Goal: Task Accomplishment & Management: Use online tool/utility

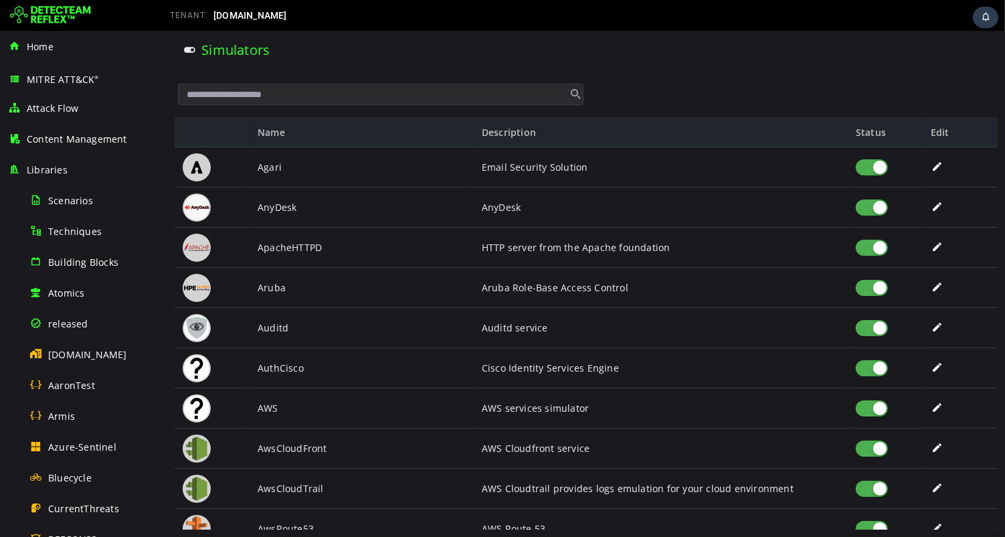
scroll to position [757, 0]
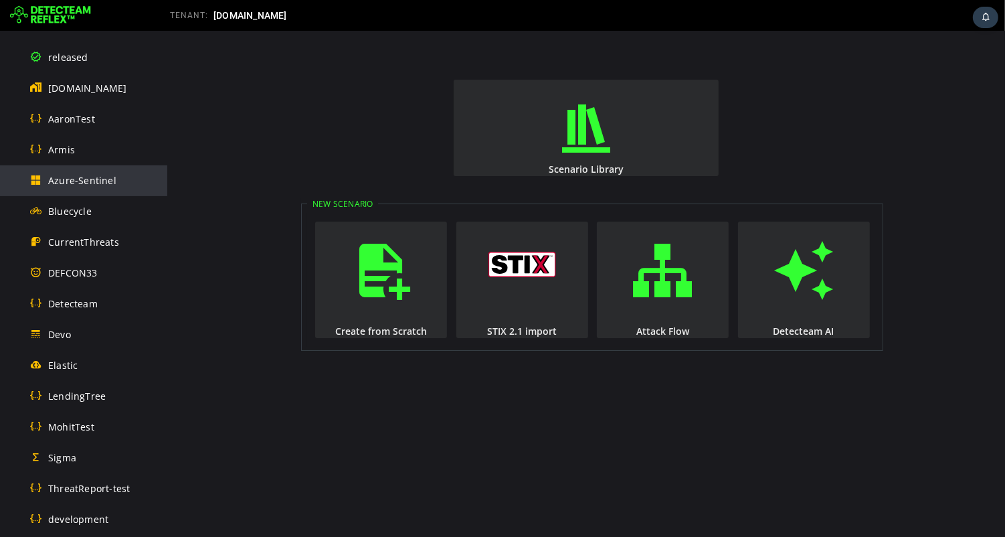
scroll to position [757, 0]
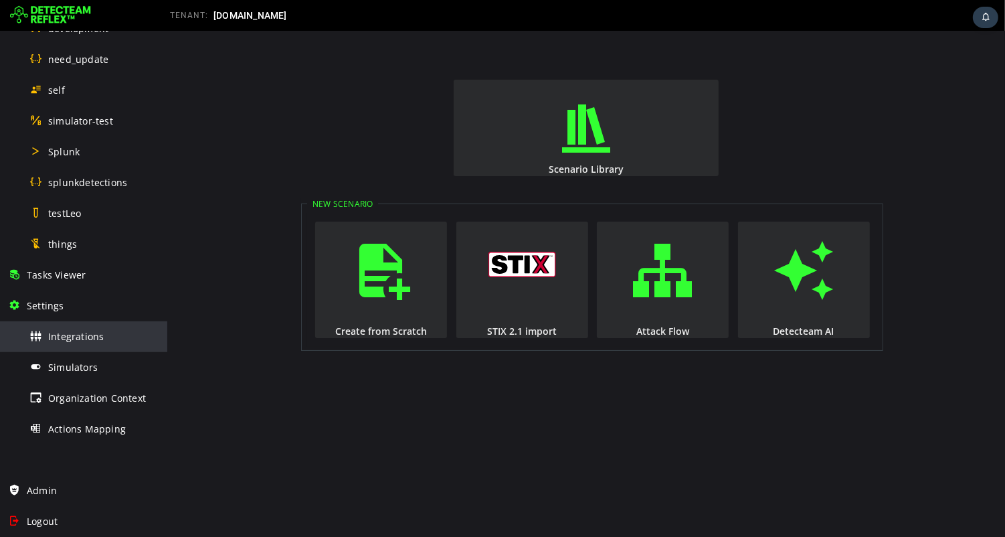
click at [76, 337] on span "Integrations" at bounding box center [76, 336] width 56 height 13
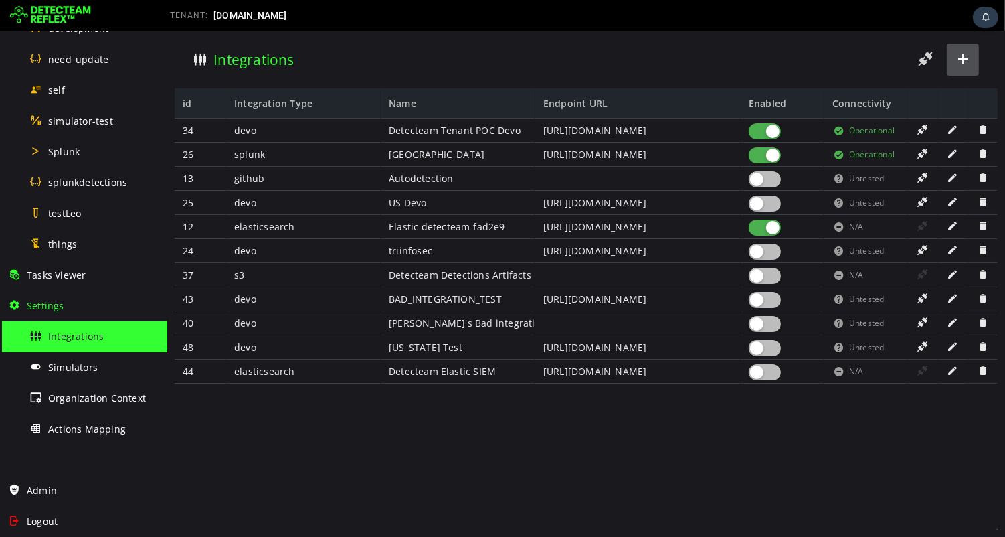
click at [964, 58] on span at bounding box center [962, 59] width 16 height 18
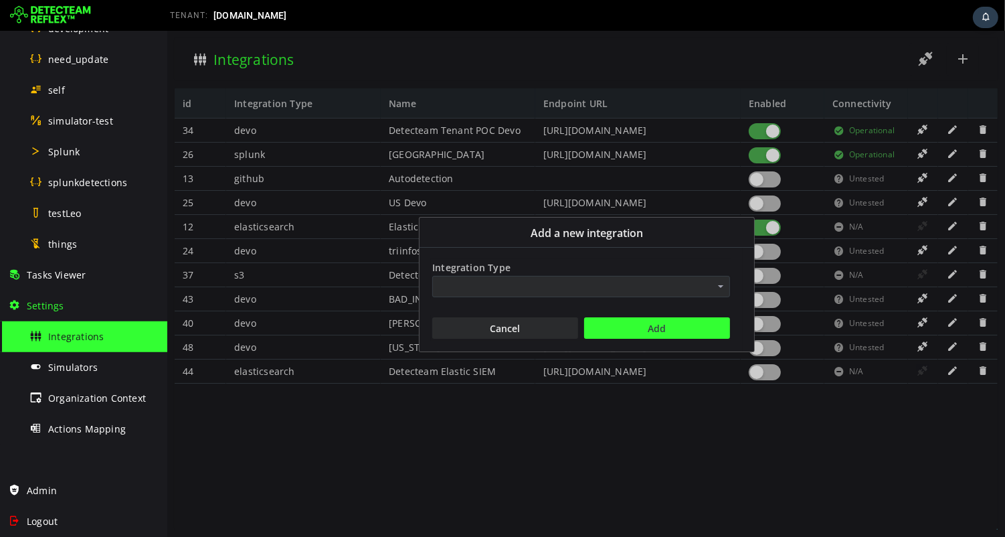
click at [723, 285] on span "Add a new Integration" at bounding box center [719, 286] width 19 height 21
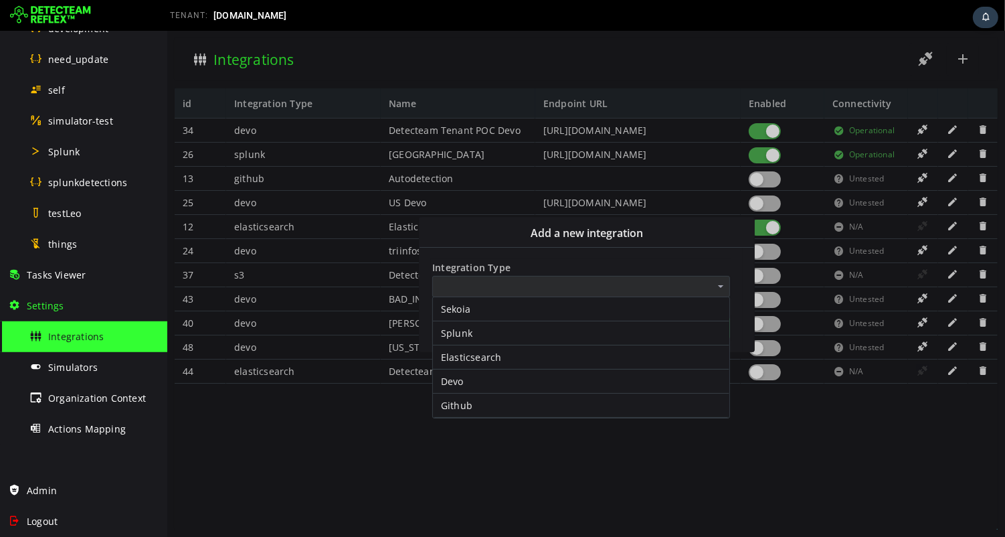
click at [794, 24] on div at bounding box center [791, 15] width 424 height 27
click at [731, 45] on div at bounding box center [586, 284] width 838 height 506
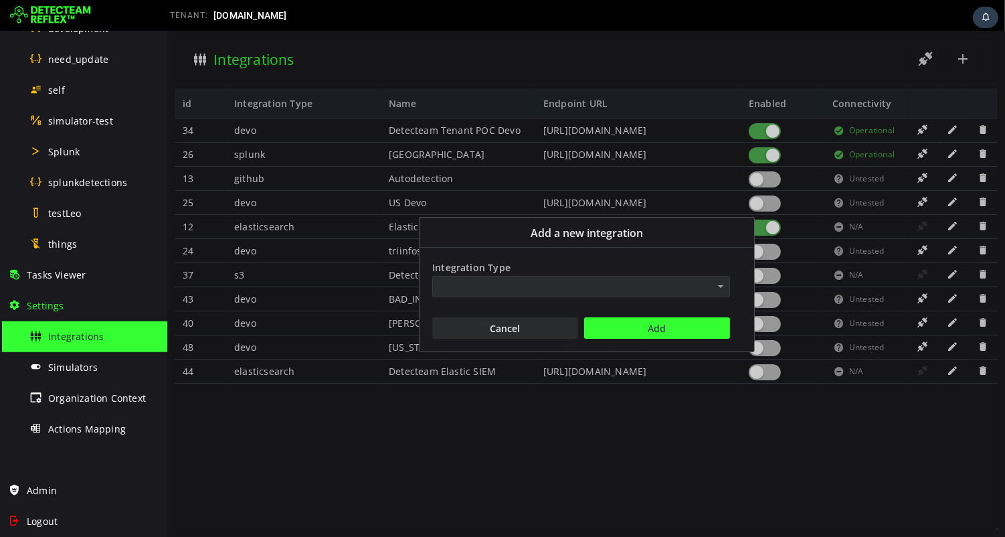
click at [650, 298] on div "Integration Type Cancel Add" at bounding box center [580, 300] width 323 height 82
click at [650, 291] on input "Integration Type" at bounding box center [580, 286] width 298 height 21
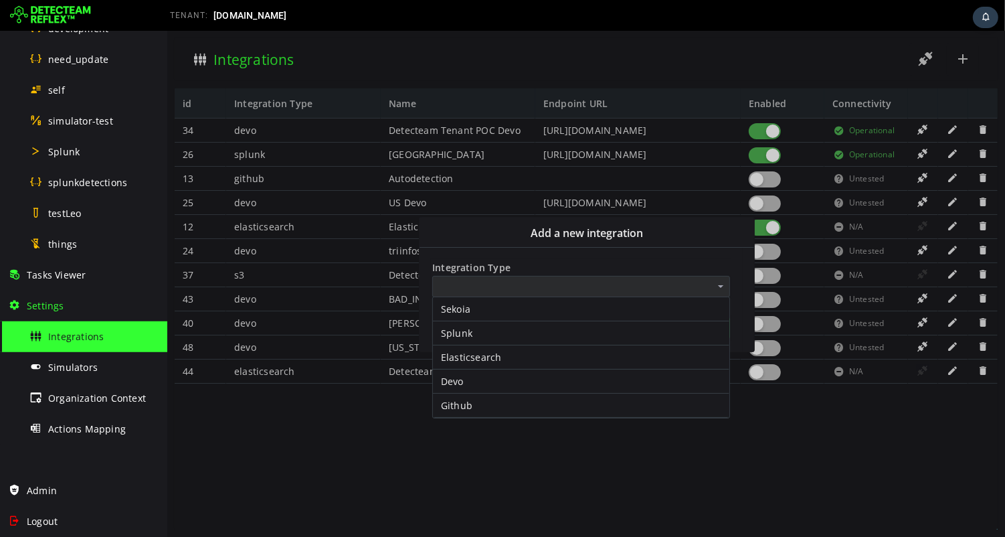
click at [395, 462] on div at bounding box center [586, 284] width 838 height 506
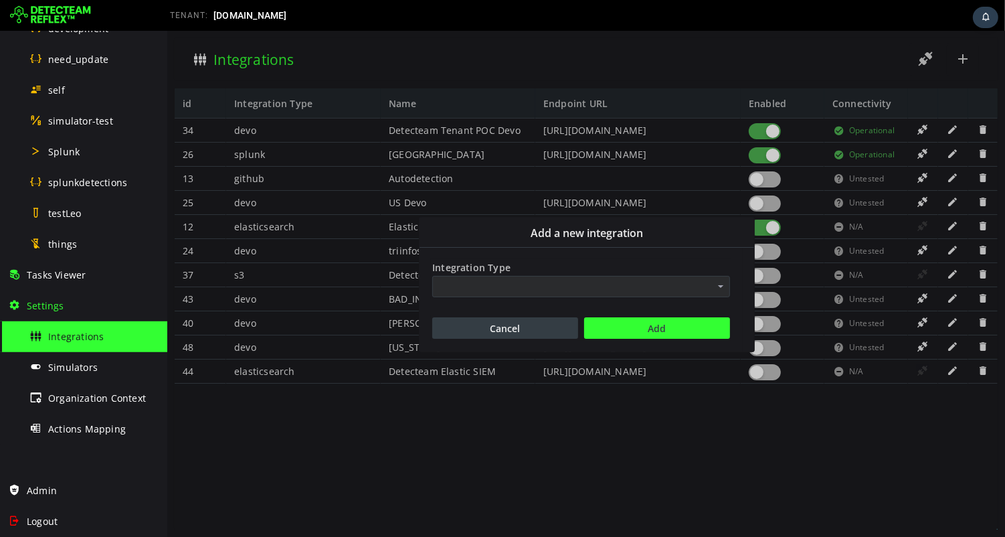
click at [532, 329] on button "Cancel" at bounding box center [504, 327] width 146 height 21
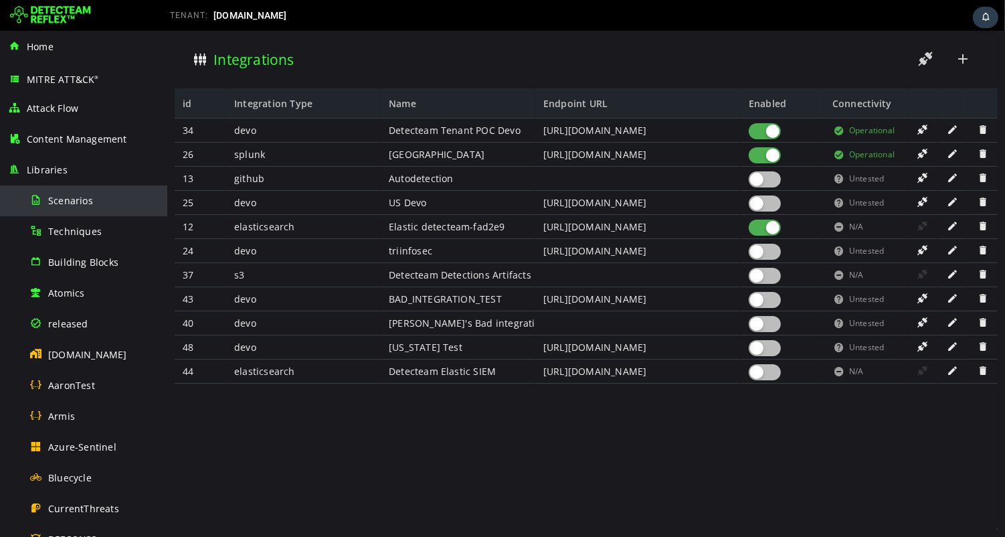
click at [68, 199] on span "Scenarios" at bounding box center [70, 200] width 45 height 13
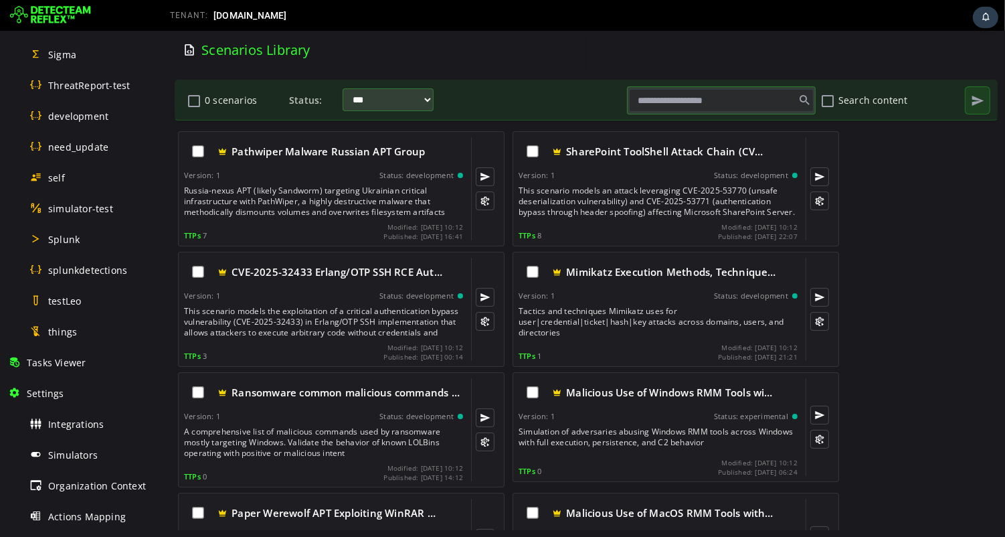
scroll to position [757, 0]
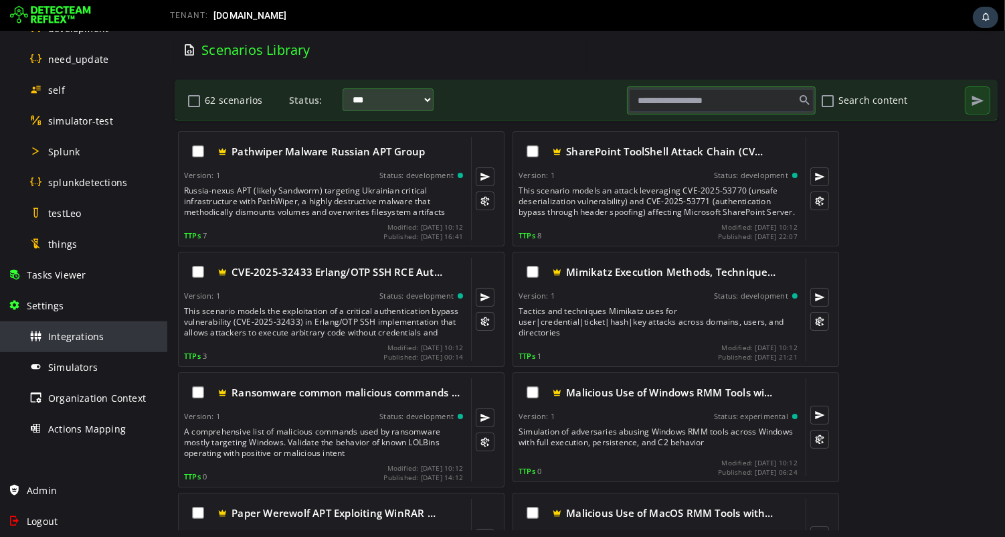
click at [73, 345] on div "Integrations" at bounding box center [94, 336] width 130 height 30
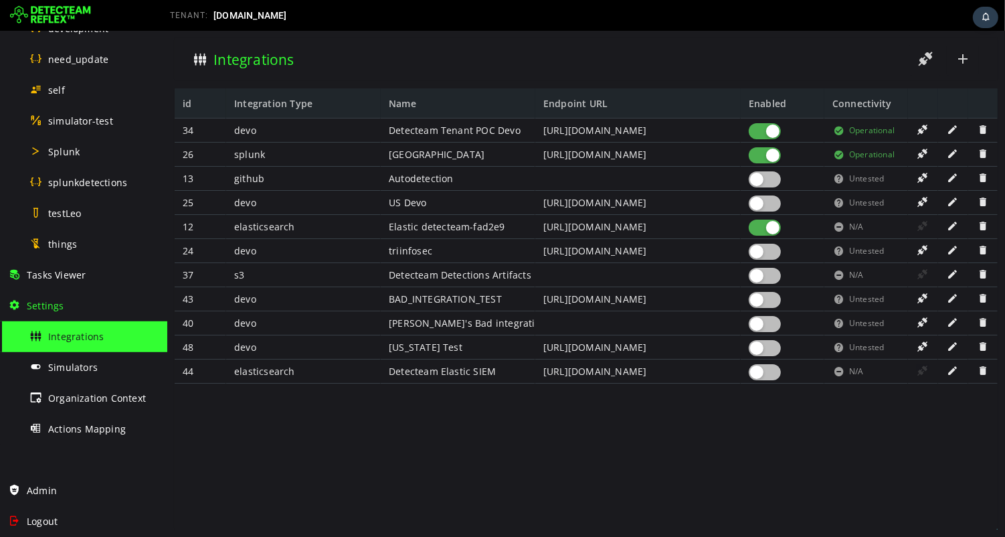
click at [360, 55] on div "Integrations" at bounding box center [585, 59] width 807 height 37
click at [759, 134] on div at bounding box center [764, 131] width 32 height 16
click at [759, 149] on div at bounding box center [764, 155] width 32 height 16
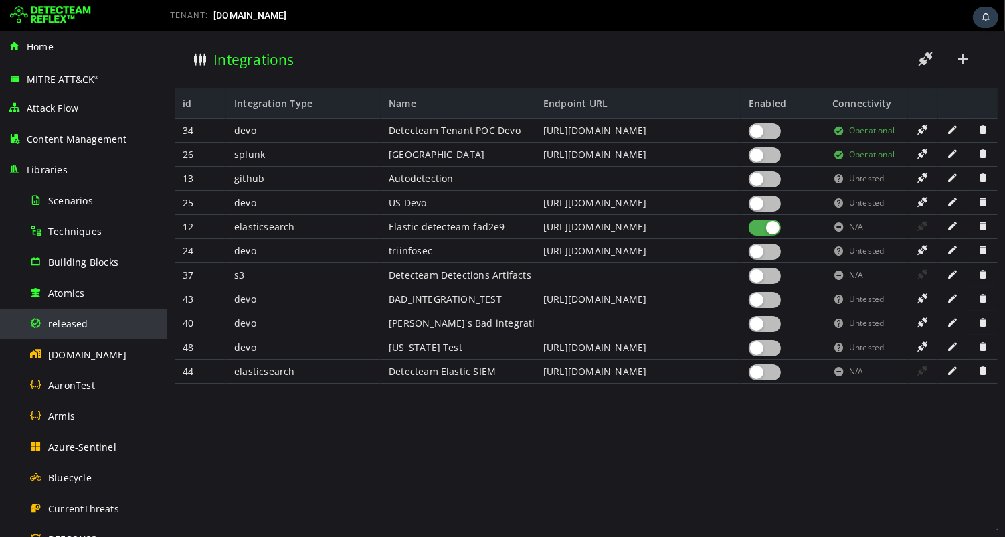
click at [64, 324] on span "released" at bounding box center [68, 323] width 40 height 13
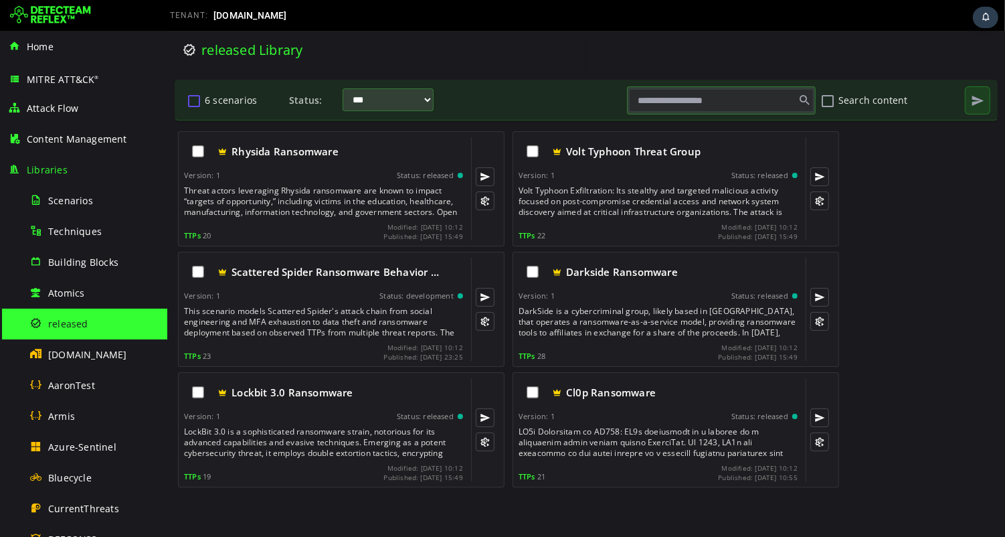
click at [196, 102] on button "6 scenarios" at bounding box center [193, 100] width 16 height 23
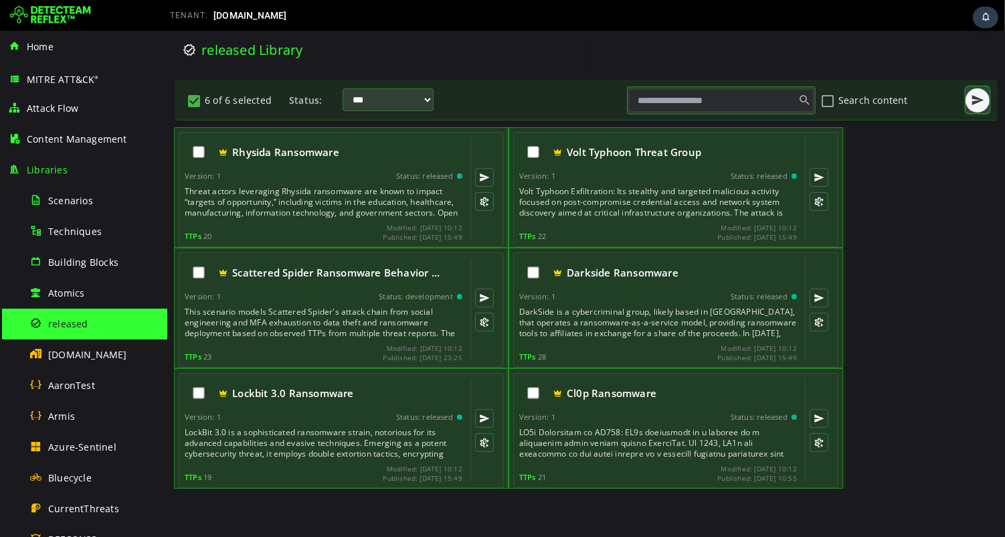
click at [973, 102] on span "button" at bounding box center [976, 100] width 13 height 13
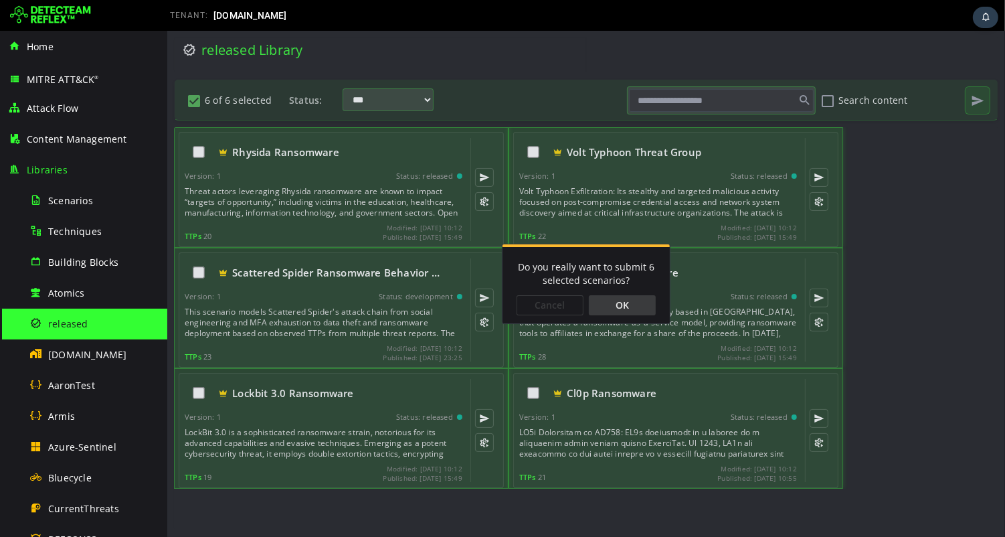
click at [630, 307] on div "OK" at bounding box center [621, 305] width 67 height 20
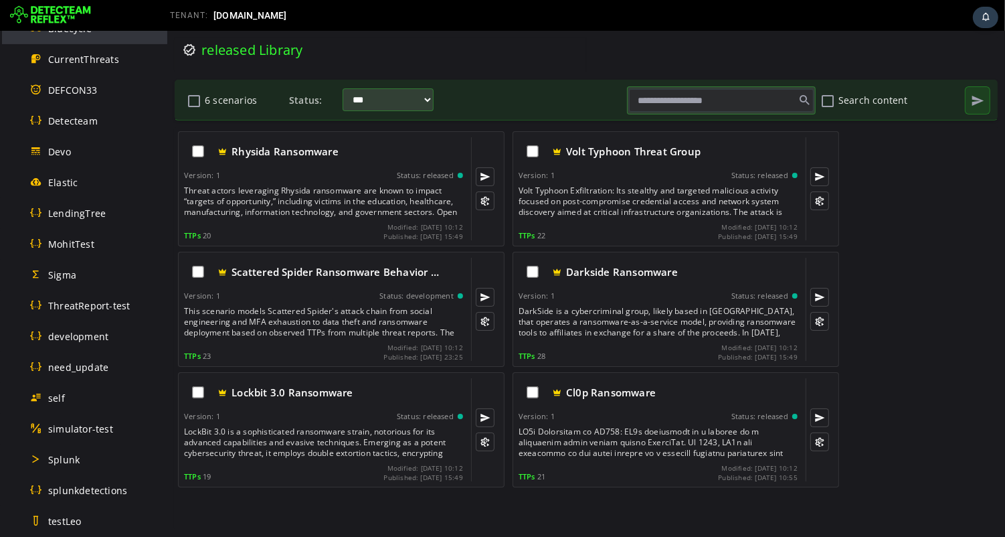
scroll to position [757, 0]
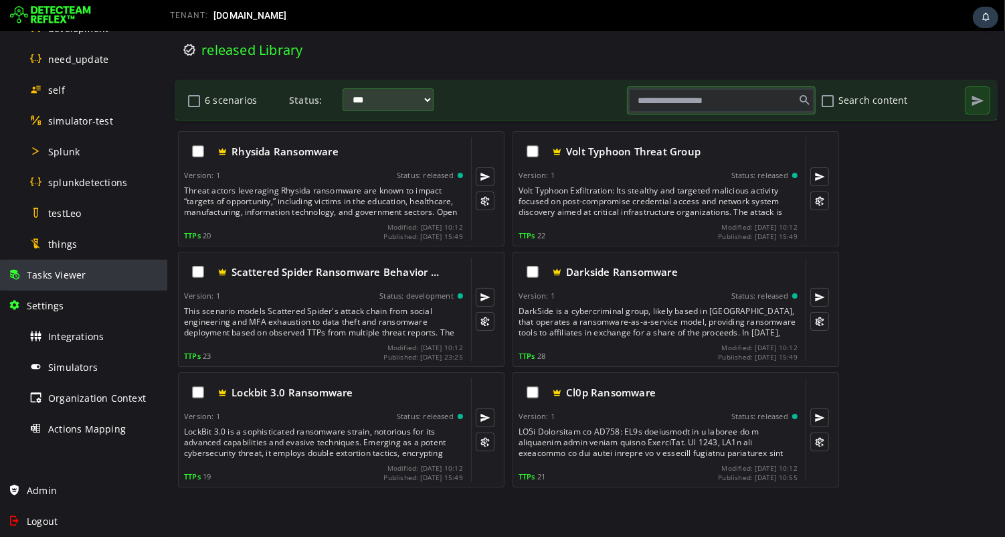
click at [56, 275] on span "Tasks Viewer" at bounding box center [56, 274] width 59 height 13
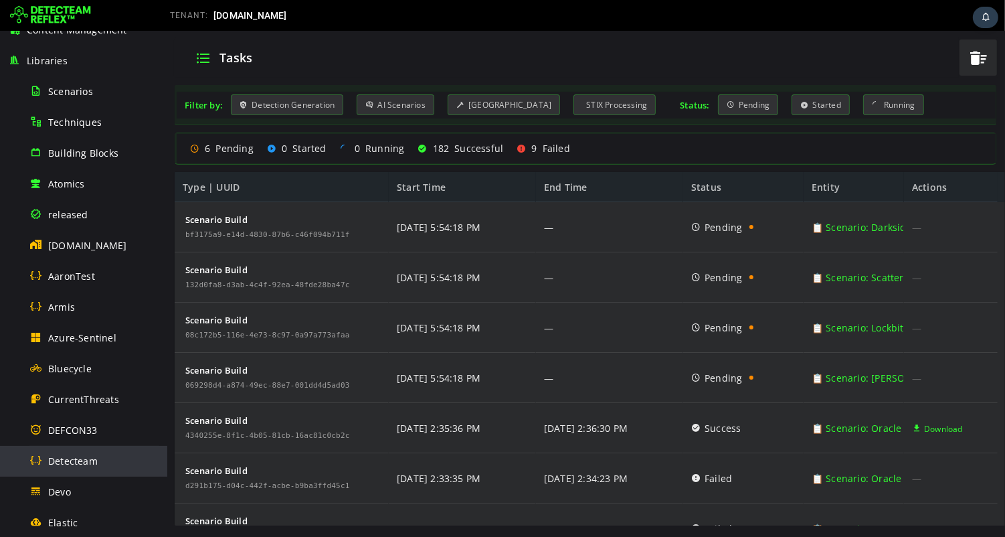
scroll to position [101, 0]
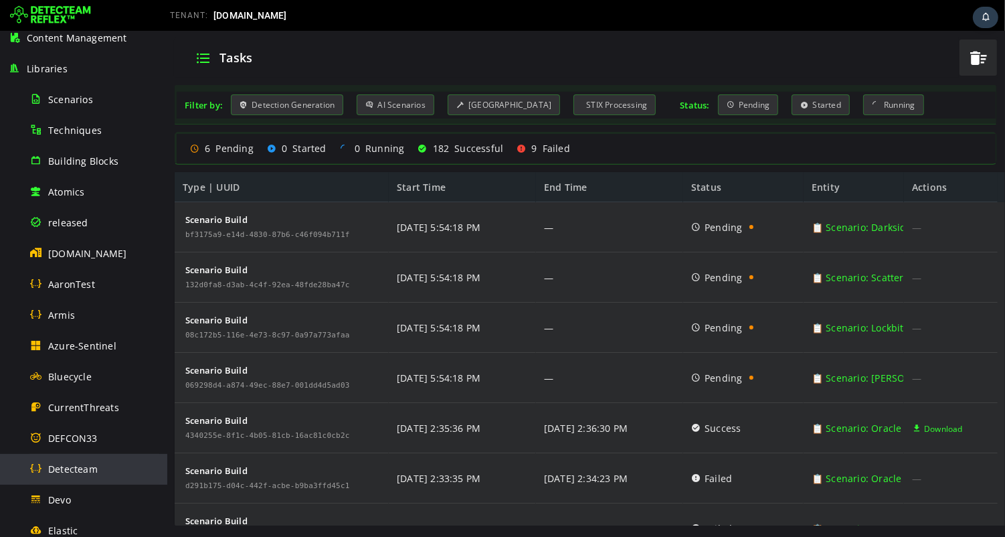
click at [82, 260] on div "[DOMAIN_NAME]" at bounding box center [94, 253] width 130 height 30
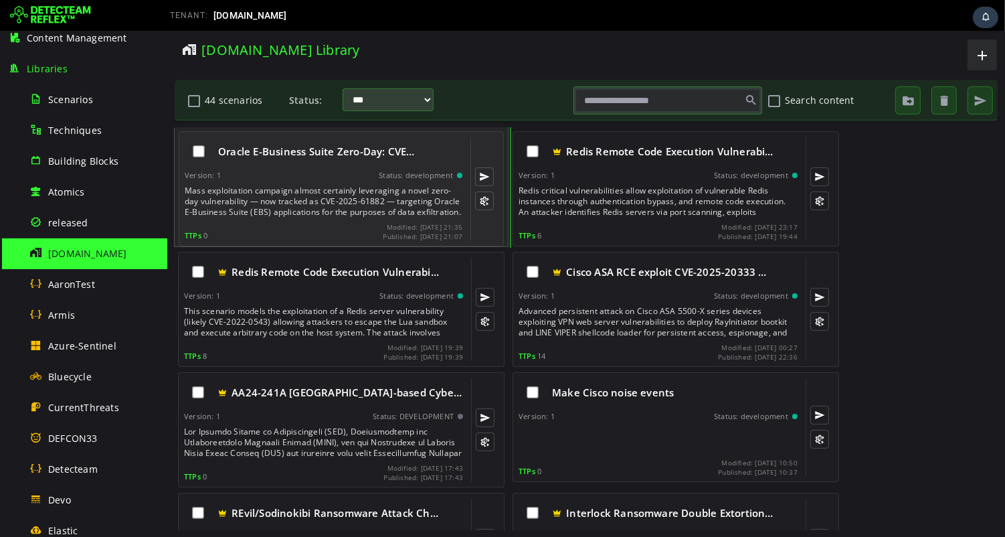
click at [271, 198] on div "Mass exploitation campaign almost certainly leveraging a novel zero-day vulnera…" at bounding box center [324, 201] width 280 height 32
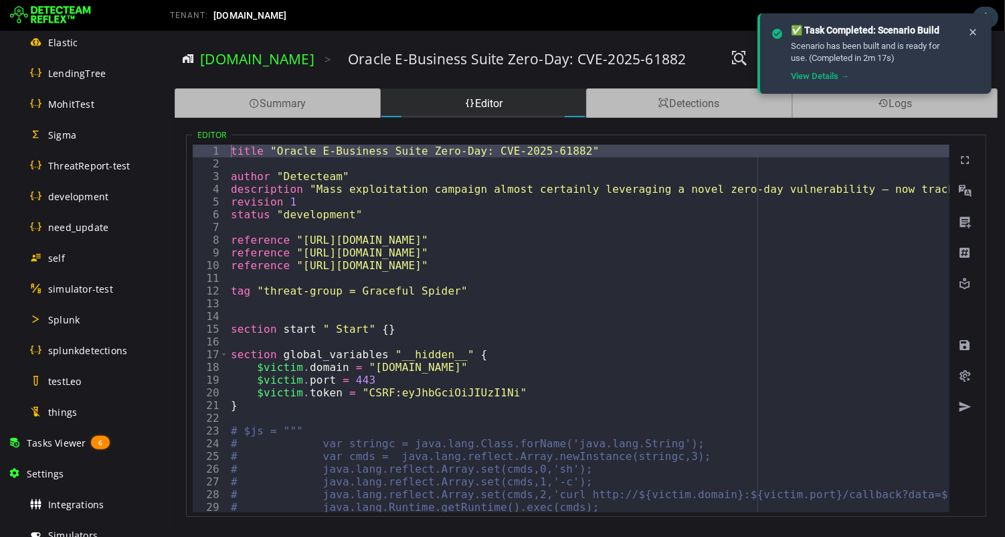
scroll to position [757, 0]
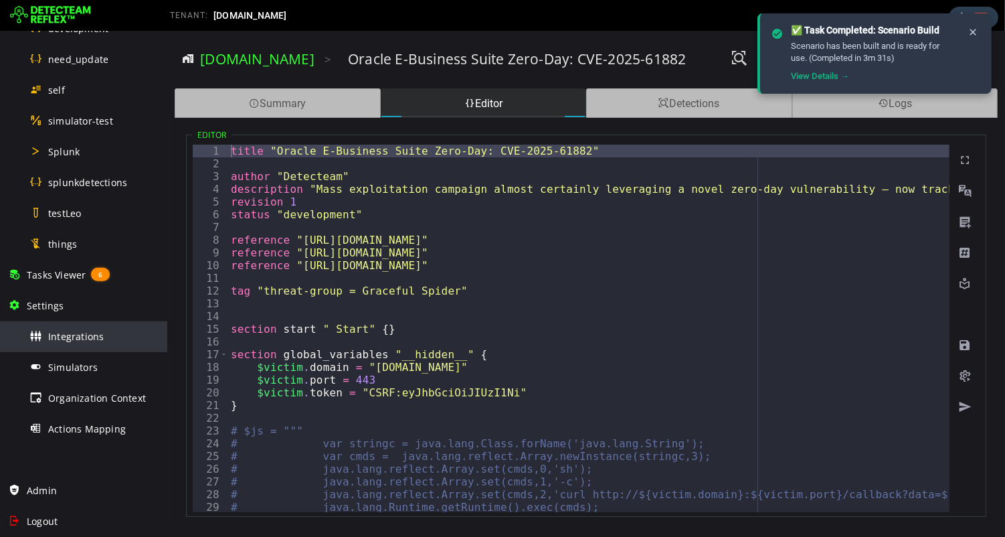
click at [79, 334] on span "Integrations" at bounding box center [76, 336] width 56 height 13
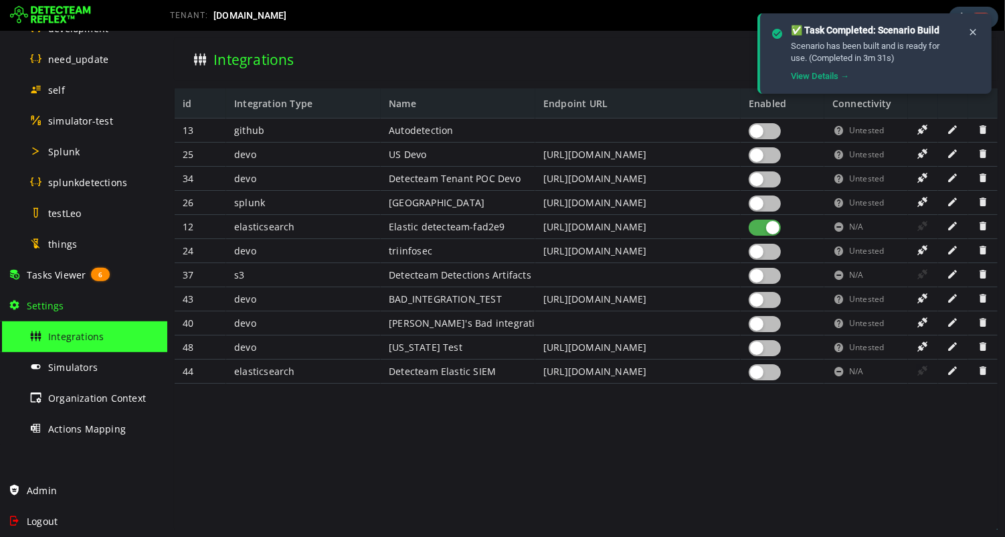
click at [950, 227] on span at bounding box center [951, 225] width 13 height 11
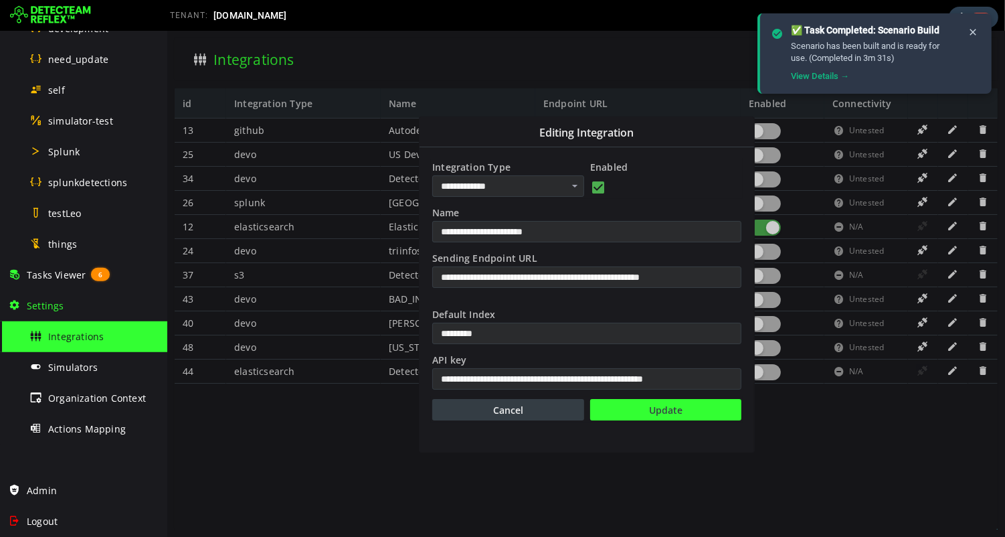
click at [509, 412] on button "Cancel" at bounding box center [507, 409] width 152 height 21
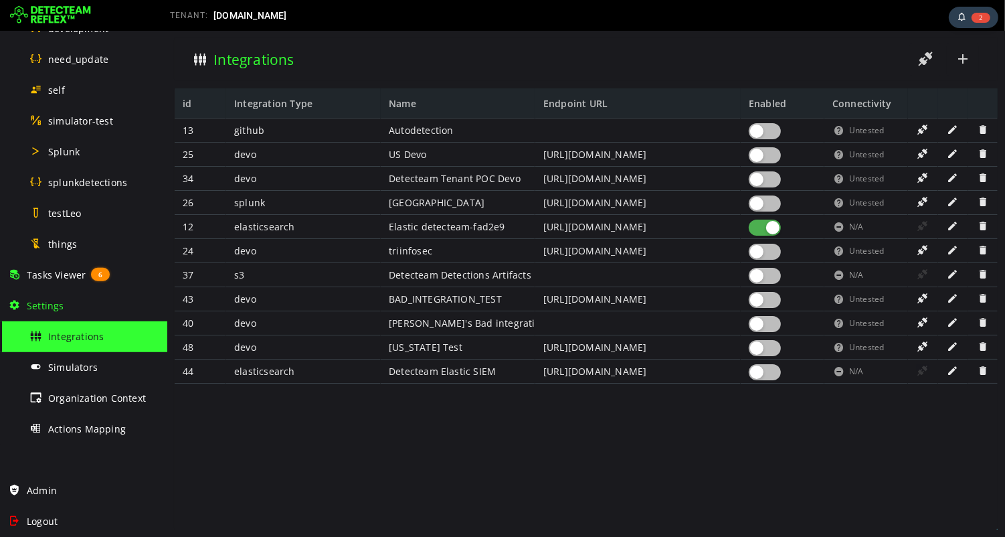
click at [949, 372] on span at bounding box center [951, 370] width 13 height 11
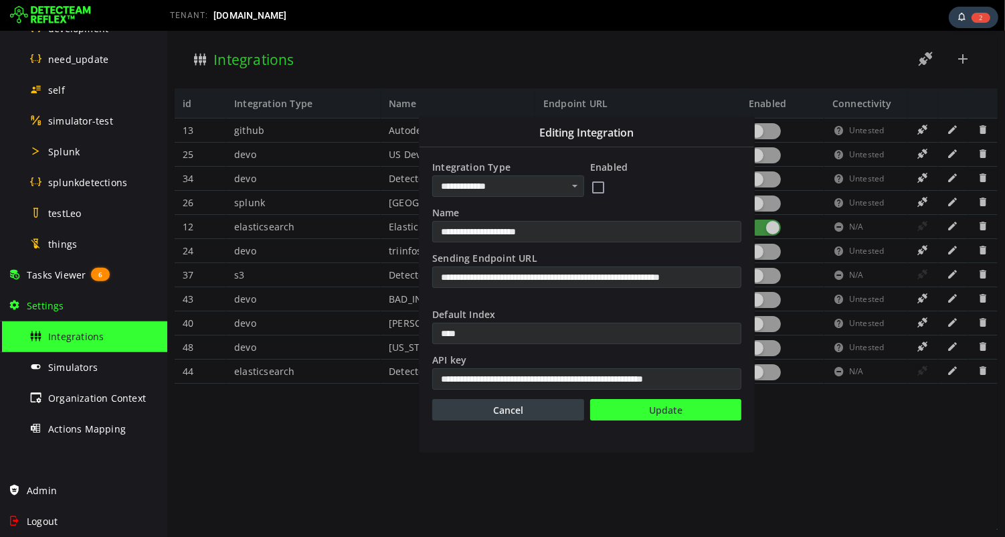
click at [482, 410] on button "Cancel" at bounding box center [507, 409] width 152 height 21
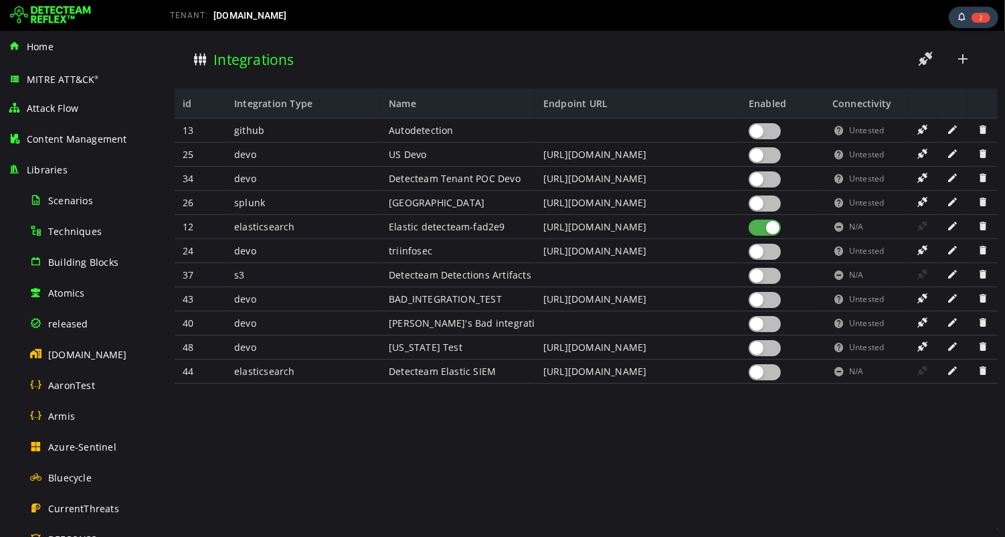
click at [500, 29] on div "TENANT: [DOMAIN_NAME]" at bounding box center [502, 15] width 1005 height 31
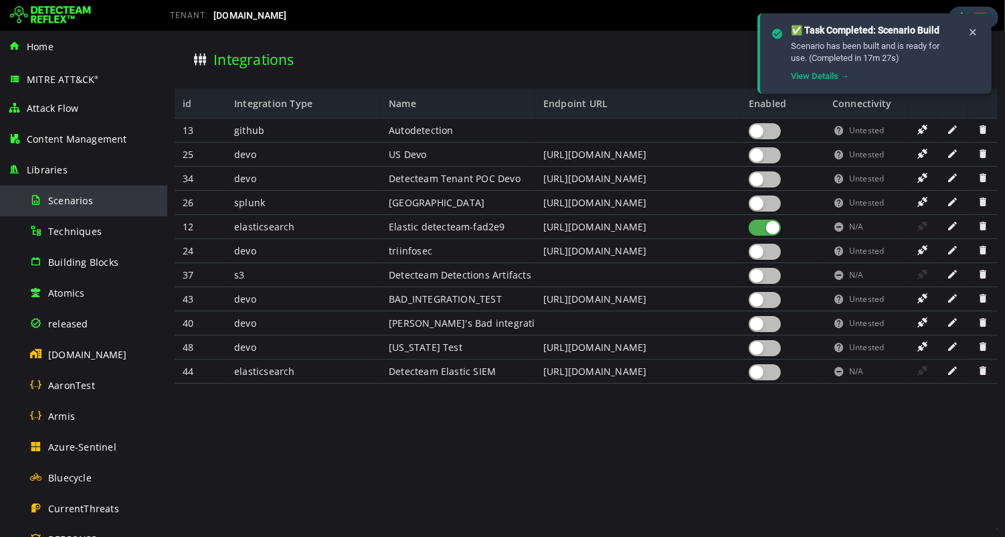
click at [70, 201] on span "Scenarios" at bounding box center [70, 200] width 45 height 13
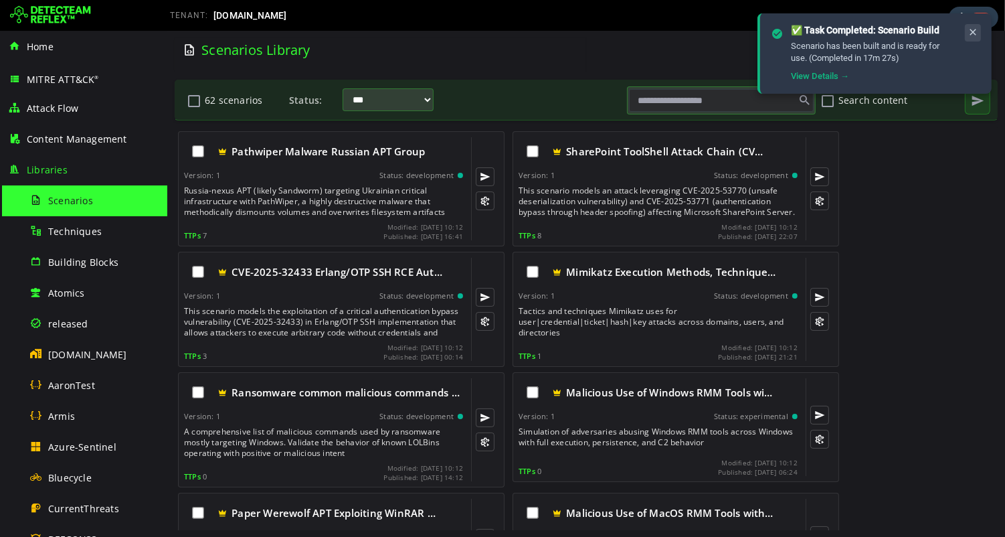
click at [974, 31] on icon at bounding box center [972, 32] width 11 height 11
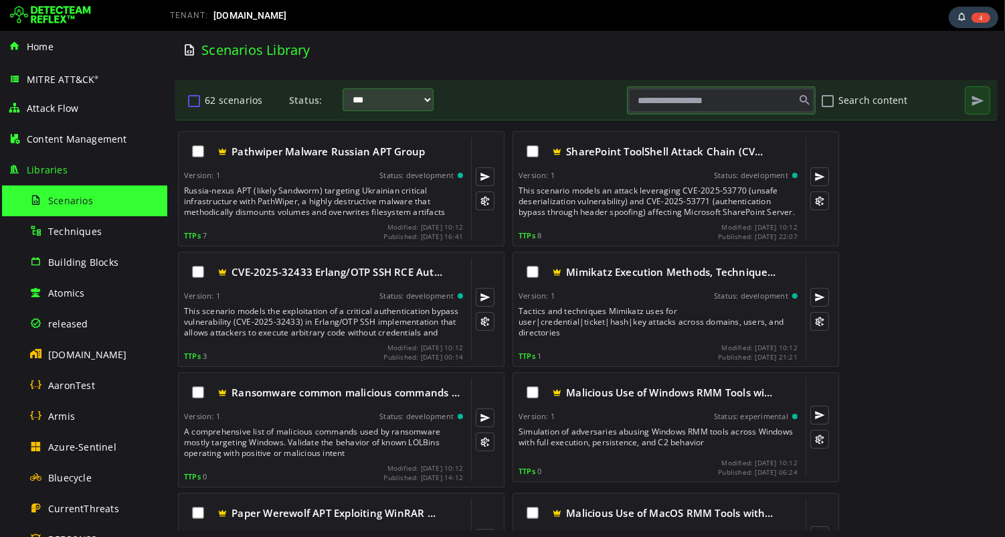
click at [195, 99] on button "62 scenarios" at bounding box center [193, 100] width 16 height 23
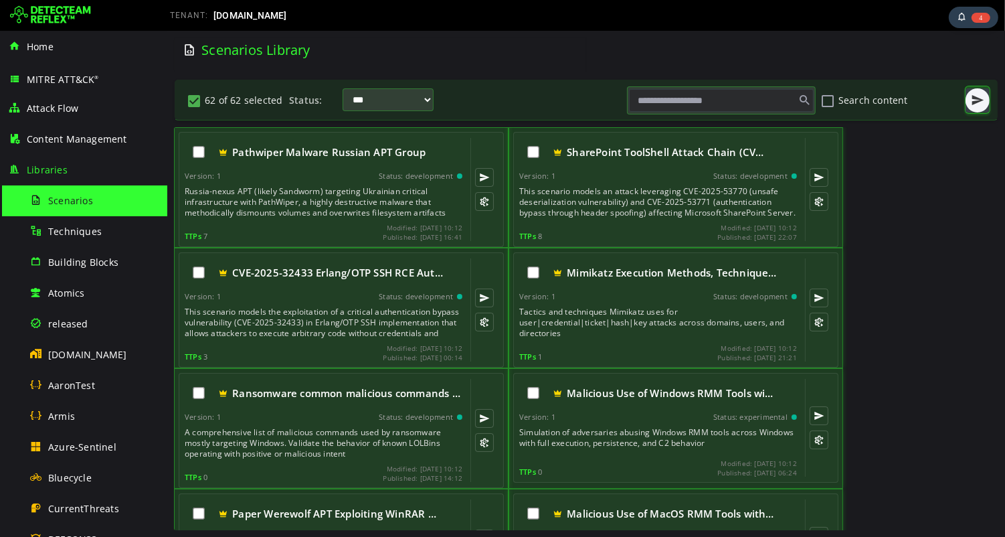
click at [971, 100] on span "button" at bounding box center [976, 100] width 13 height 13
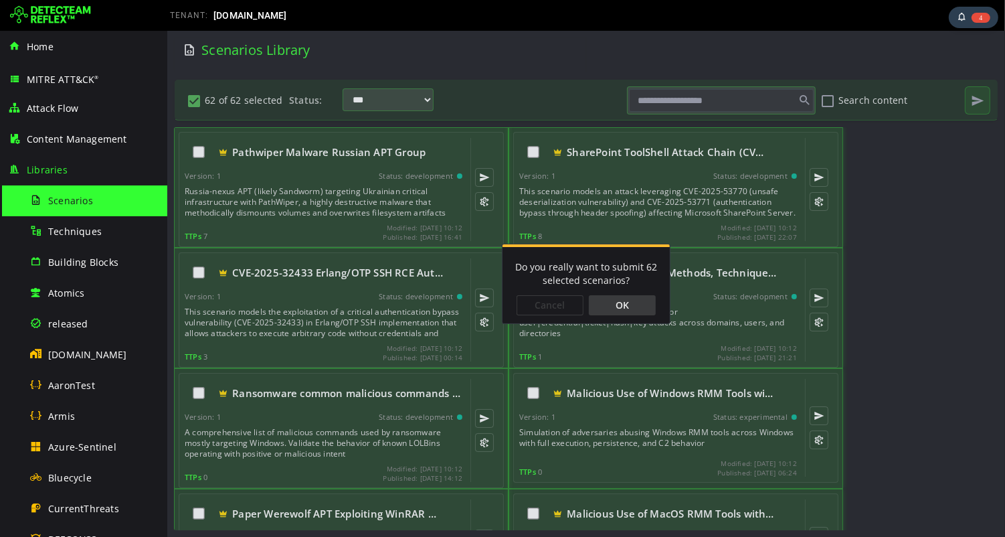
click at [617, 312] on div "OK" at bounding box center [621, 305] width 67 height 20
